Goal: Information Seeking & Learning: Learn about a topic

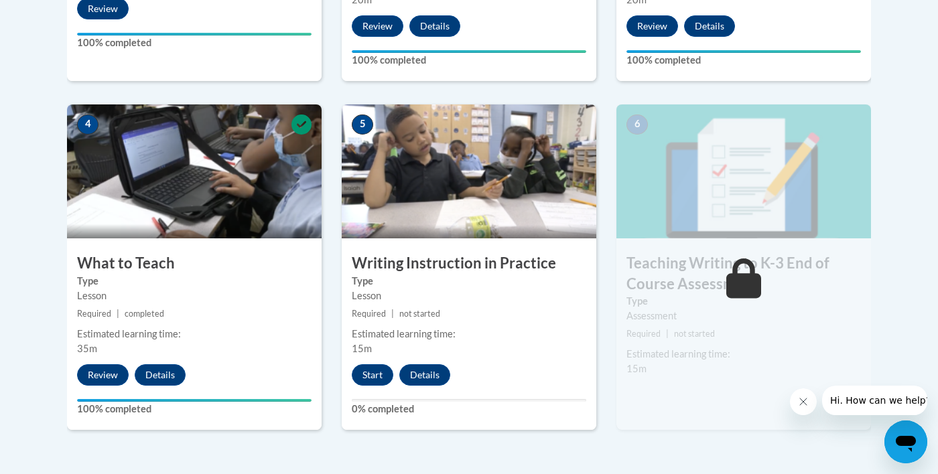
scroll to position [695, 0]
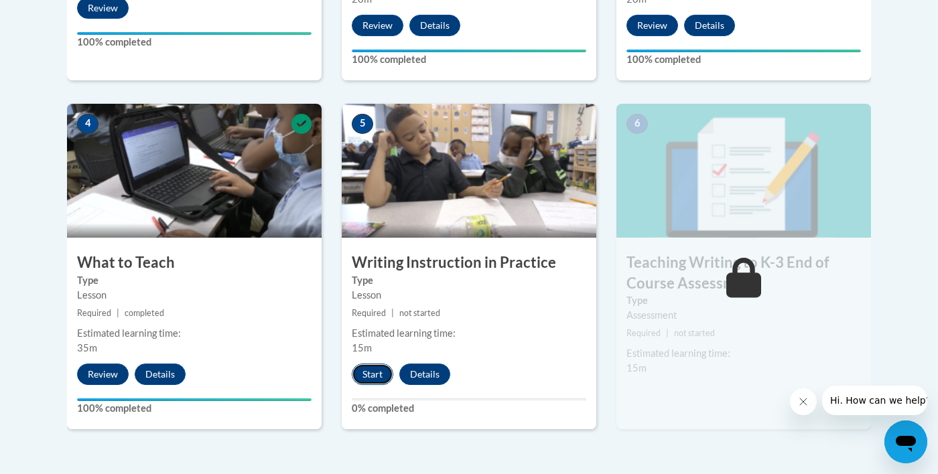
click at [366, 370] on button "Start" at bounding box center [373, 374] width 42 height 21
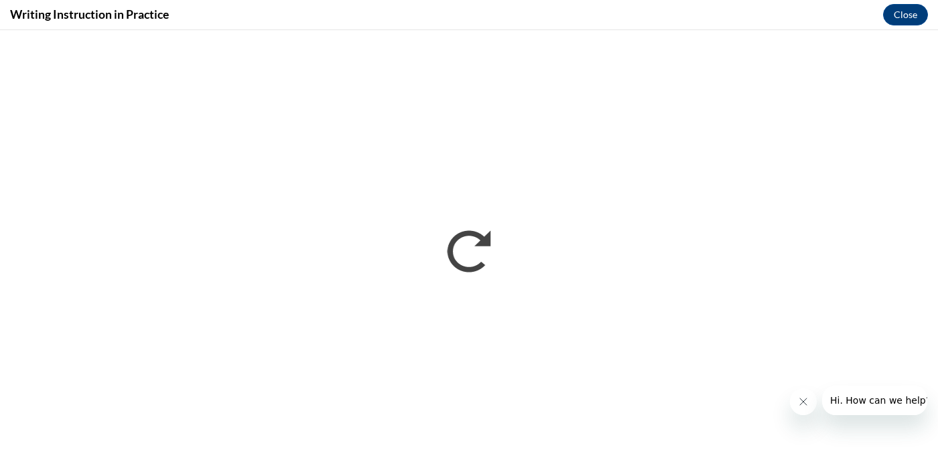
scroll to position [0, 0]
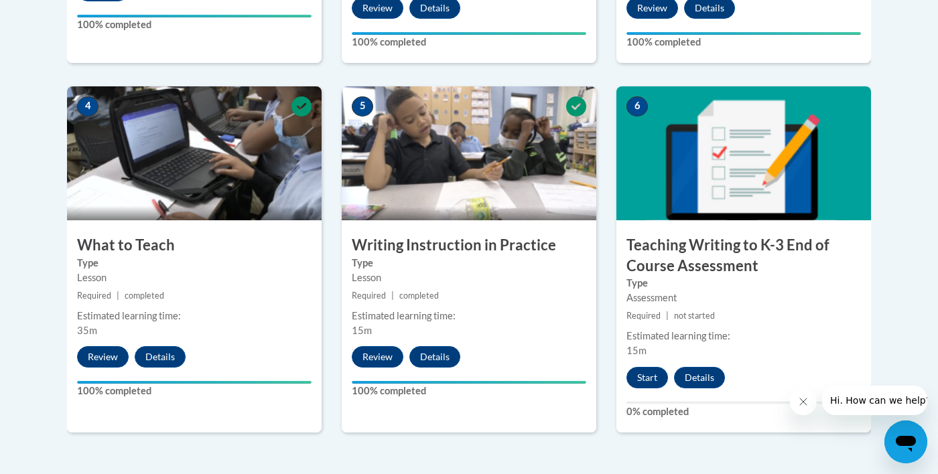
scroll to position [712, 0]
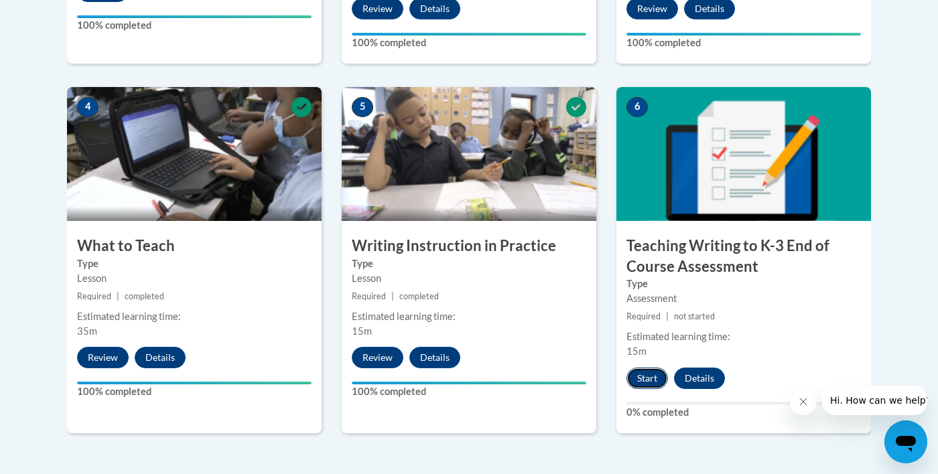
click at [654, 381] on button "Start" at bounding box center [647, 378] width 42 height 21
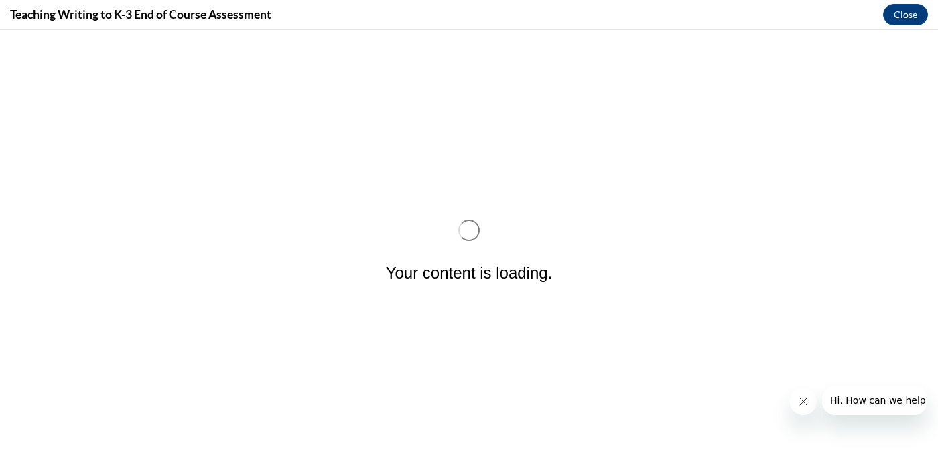
scroll to position [0, 0]
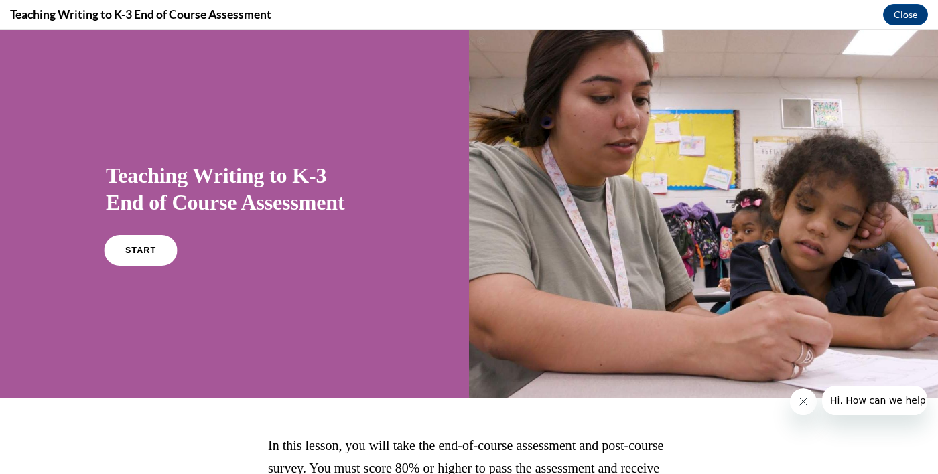
click at [157, 253] on link "START" at bounding box center [140, 250] width 73 height 31
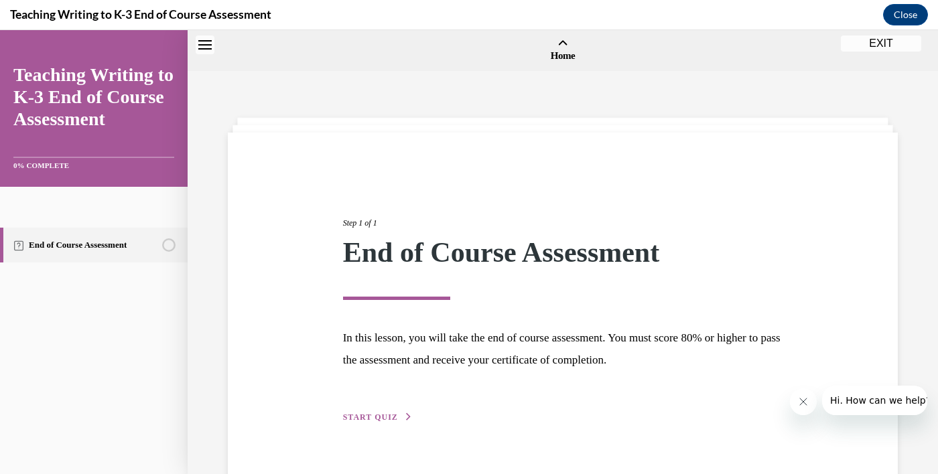
scroll to position [42, 0]
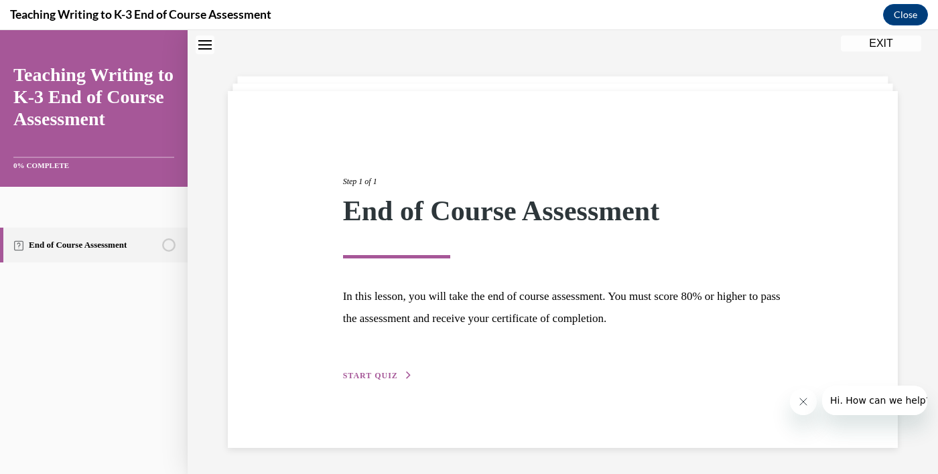
click at [375, 379] on span "START QUIZ" at bounding box center [370, 375] width 55 height 9
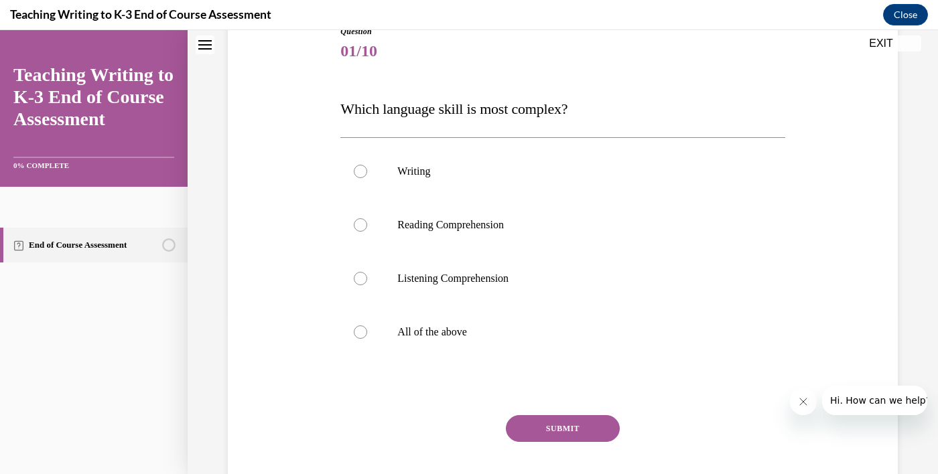
scroll to position [174, 0]
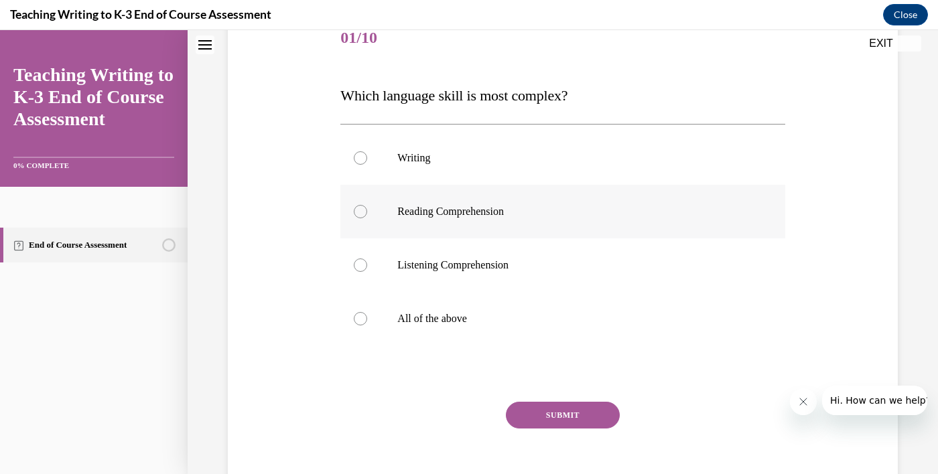
click at [374, 201] on label "Reading Comprehension" at bounding box center [562, 212] width 444 height 54
click at [367, 205] on input "Reading Comprehension" at bounding box center [360, 211] width 13 height 13
radio input "true"
click at [602, 413] on button "SUBMIT" at bounding box center [563, 415] width 114 height 27
click at [352, 318] on label "All of the above" at bounding box center [562, 319] width 444 height 54
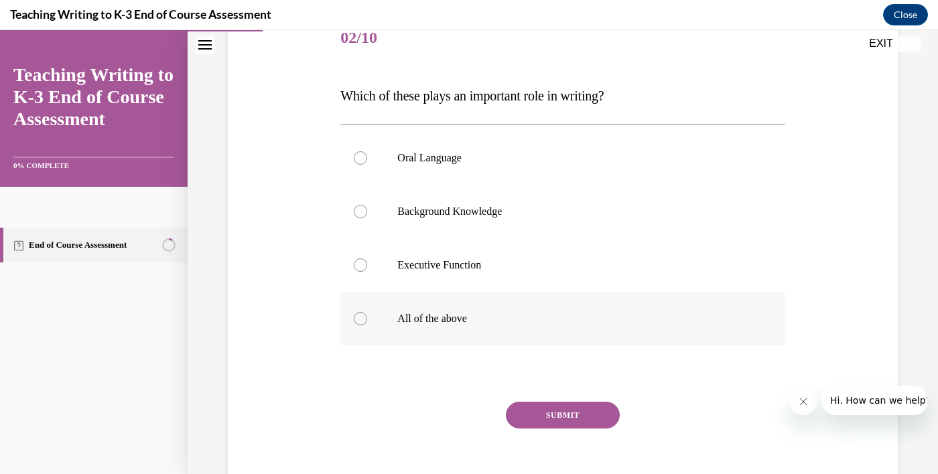
click at [354, 318] on input "All of the above" at bounding box center [360, 318] width 13 height 13
radio input "true"
click at [596, 412] on button "SUBMIT" at bounding box center [563, 415] width 114 height 27
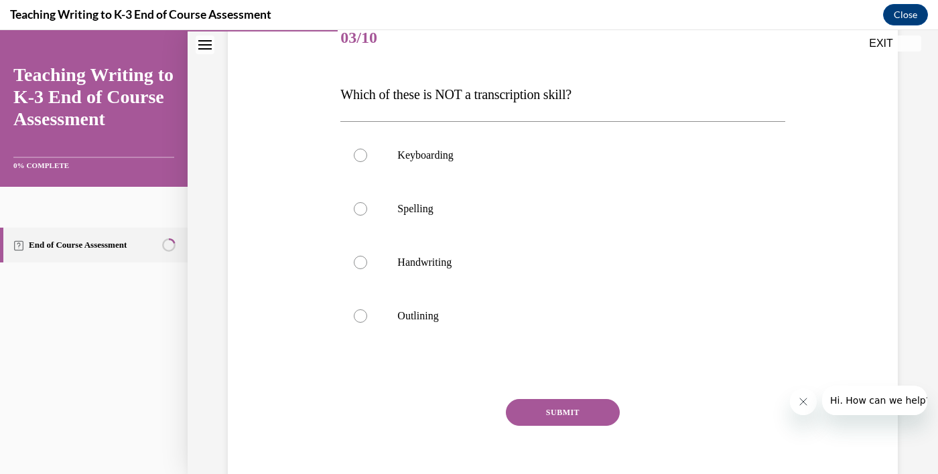
scroll to position [149, 0]
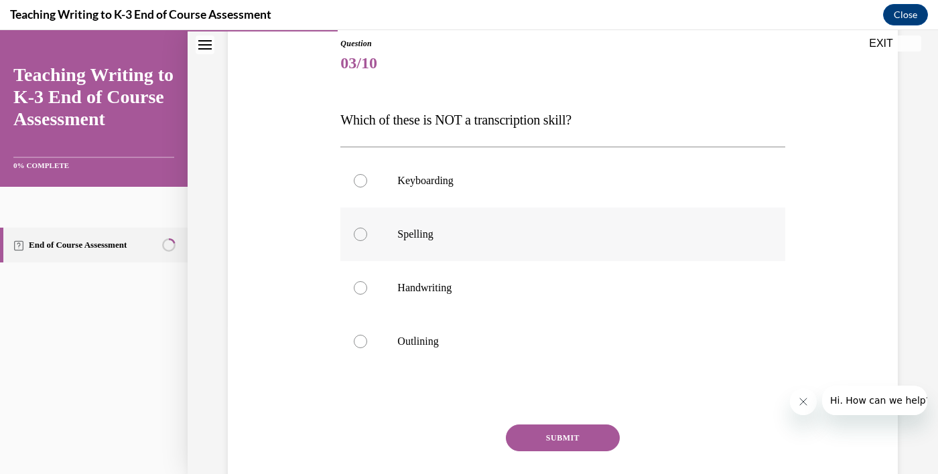
click at [366, 224] on label "Spelling" at bounding box center [562, 235] width 444 height 54
click at [366, 228] on input "Spelling" at bounding box center [360, 234] width 13 height 13
radio input "true"
click at [607, 433] on button "SUBMIT" at bounding box center [563, 438] width 114 height 27
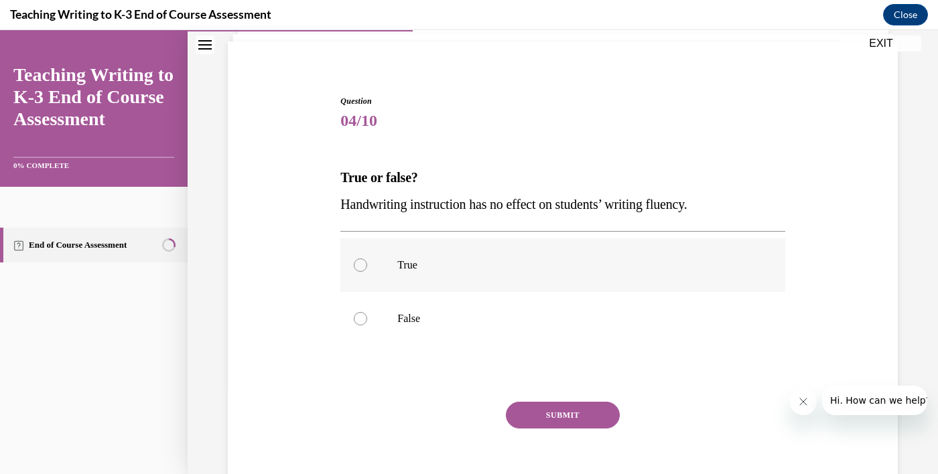
click at [359, 259] on div at bounding box center [360, 265] width 13 height 13
click at [359, 259] on input "True" at bounding box center [360, 265] width 13 height 13
radio input "true"
click at [587, 403] on button "SUBMIT" at bounding box center [563, 415] width 114 height 27
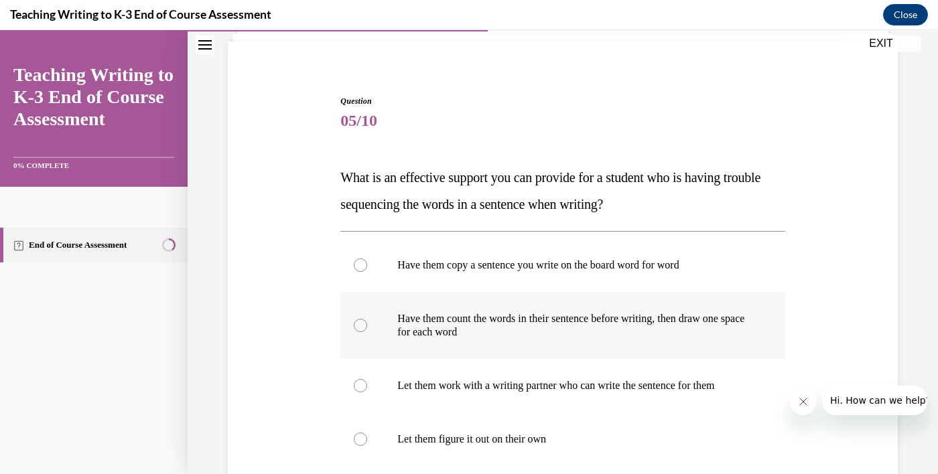
click at [364, 327] on div at bounding box center [360, 325] width 13 height 13
click at [364, 327] on input "Have them count the words in their sentence before writing, then draw one space…" at bounding box center [360, 325] width 13 height 13
radio input "true"
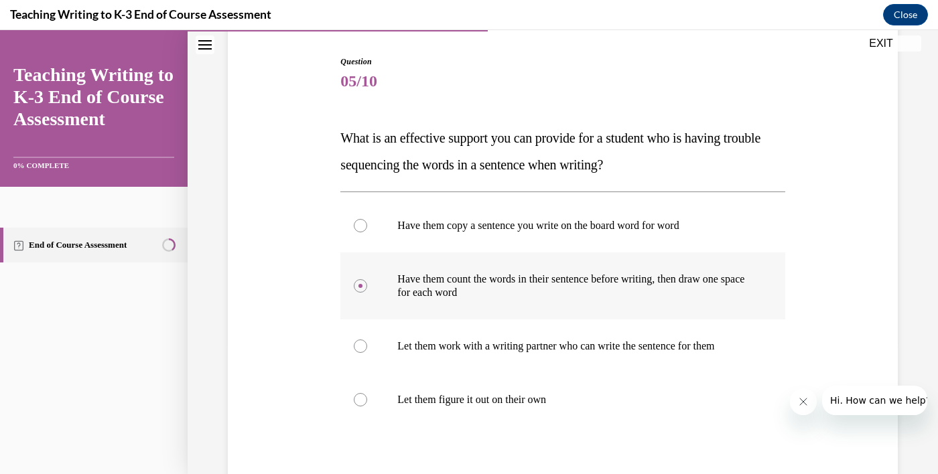
scroll to position [143, 0]
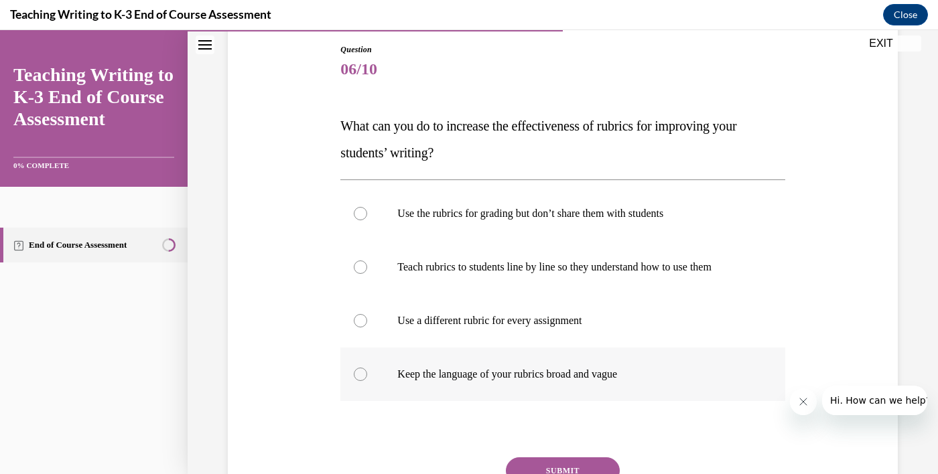
click at [358, 370] on div at bounding box center [360, 374] width 13 height 13
click at [358, 370] on input "Keep the language of your rubrics broad and vague" at bounding box center [360, 374] width 13 height 13
radio input "true"
click at [600, 461] on button "SUBMIT" at bounding box center [563, 471] width 114 height 27
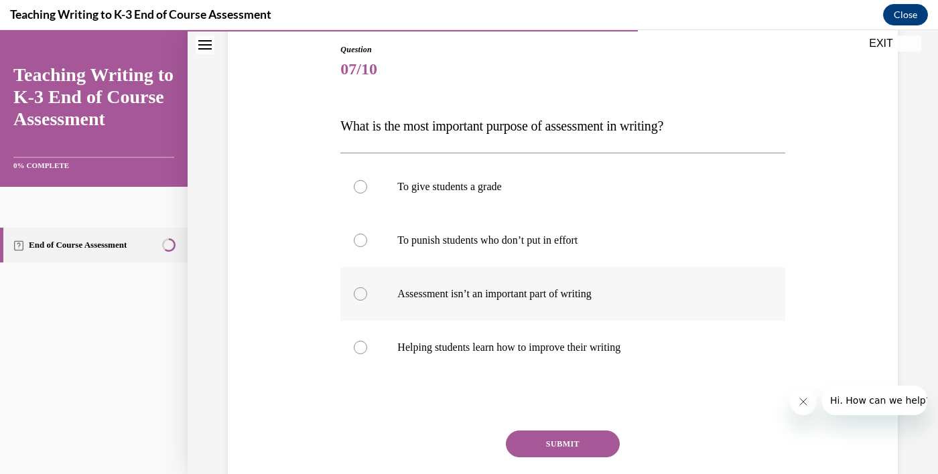
click at [362, 289] on div at bounding box center [360, 293] width 13 height 13
click at [362, 289] on input "Assessment isn’t an important part of writing" at bounding box center [360, 293] width 13 height 13
radio input "true"
click at [590, 432] on button "SUBMIT" at bounding box center [563, 444] width 114 height 27
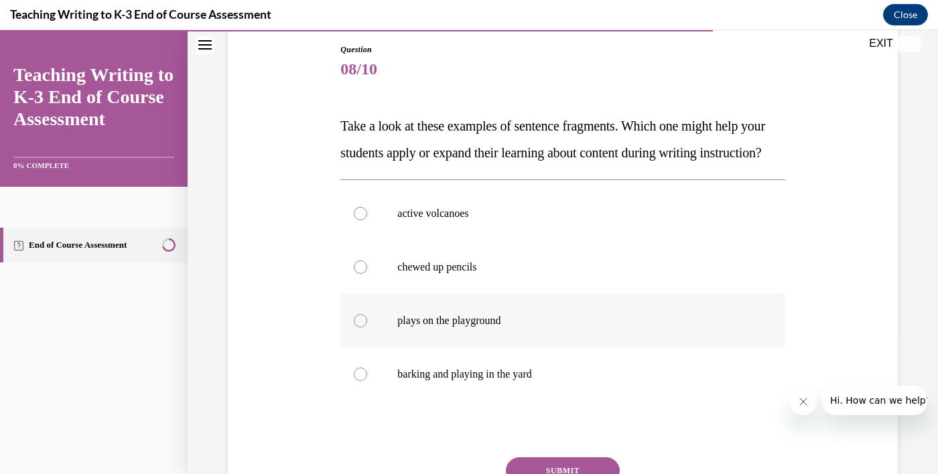
click at [348, 336] on label "plays on the playground" at bounding box center [562, 321] width 444 height 54
click at [354, 328] on input "plays on the playground" at bounding box center [360, 320] width 13 height 13
radio input "true"
click at [597, 474] on button "SUBMIT" at bounding box center [563, 471] width 114 height 27
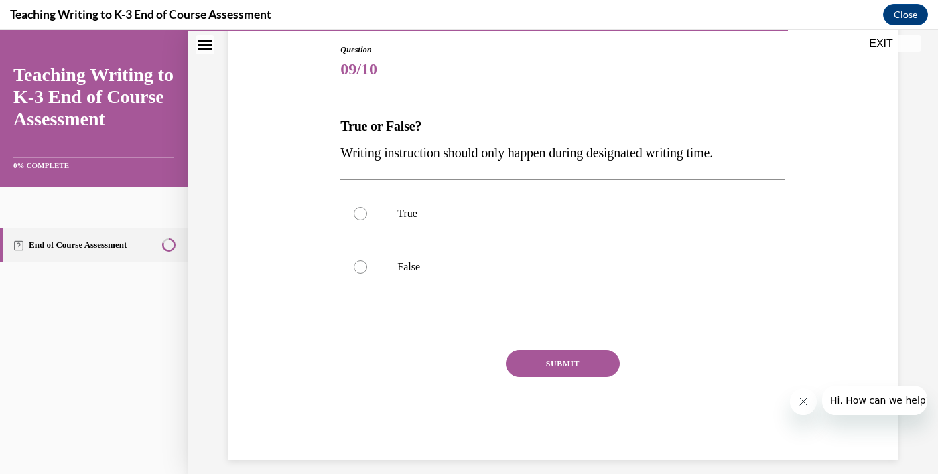
scroll to position [91, 0]
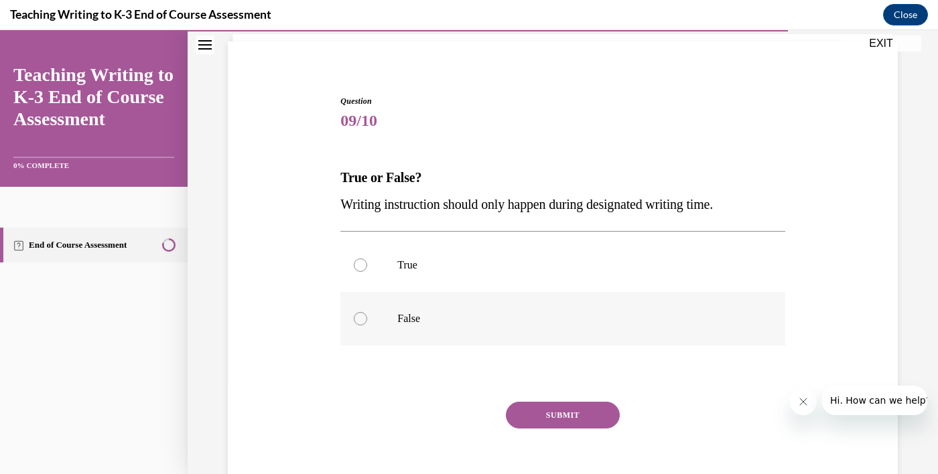
click at [358, 320] on div at bounding box center [360, 318] width 13 height 13
click at [358, 320] on input "False" at bounding box center [360, 318] width 13 height 13
radio input "true"
click at [581, 413] on button "SUBMIT" at bounding box center [563, 415] width 114 height 27
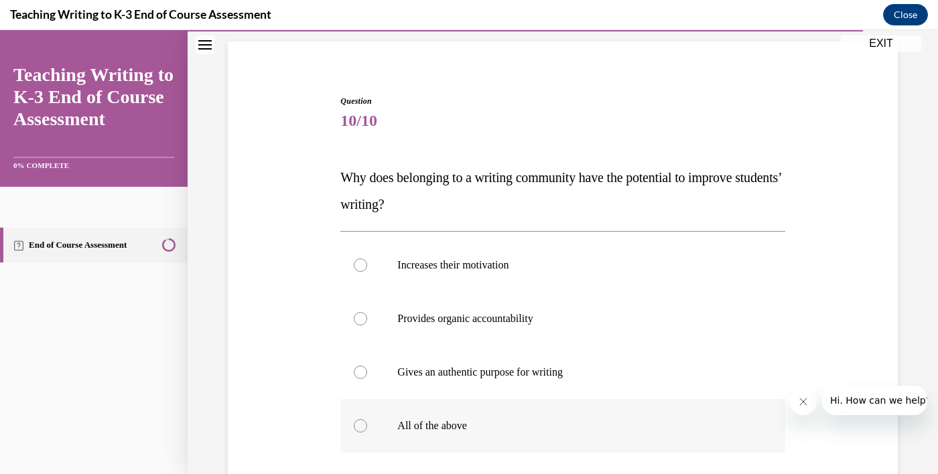
click at [358, 421] on div at bounding box center [360, 425] width 13 height 13
click at [358, 421] on input "All of the above" at bounding box center [360, 425] width 13 height 13
radio input "true"
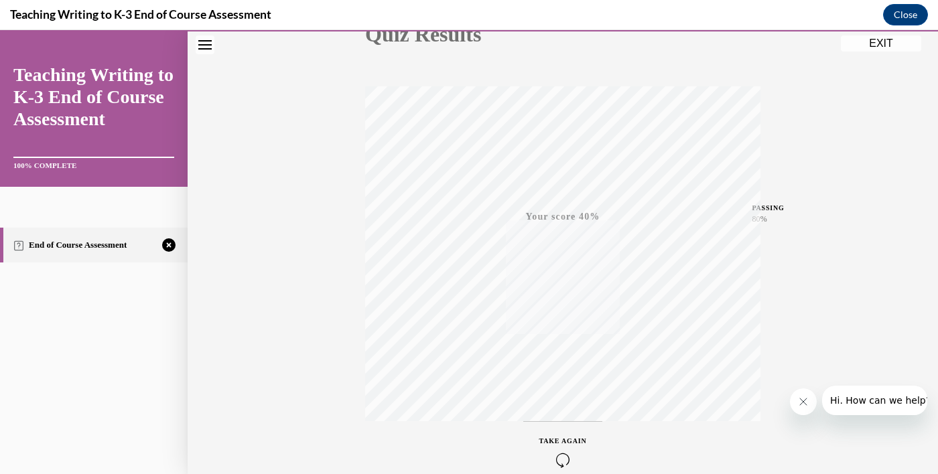
scroll to position [178, 0]
click at [559, 443] on div "TAKE AGAIN" at bounding box center [563, 448] width 48 height 31
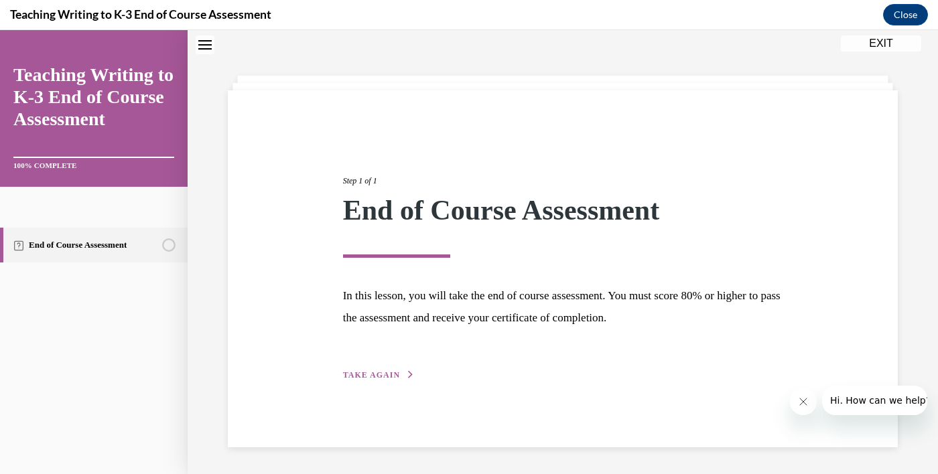
scroll to position [42, 0]
